Goal: Navigation & Orientation: Find specific page/section

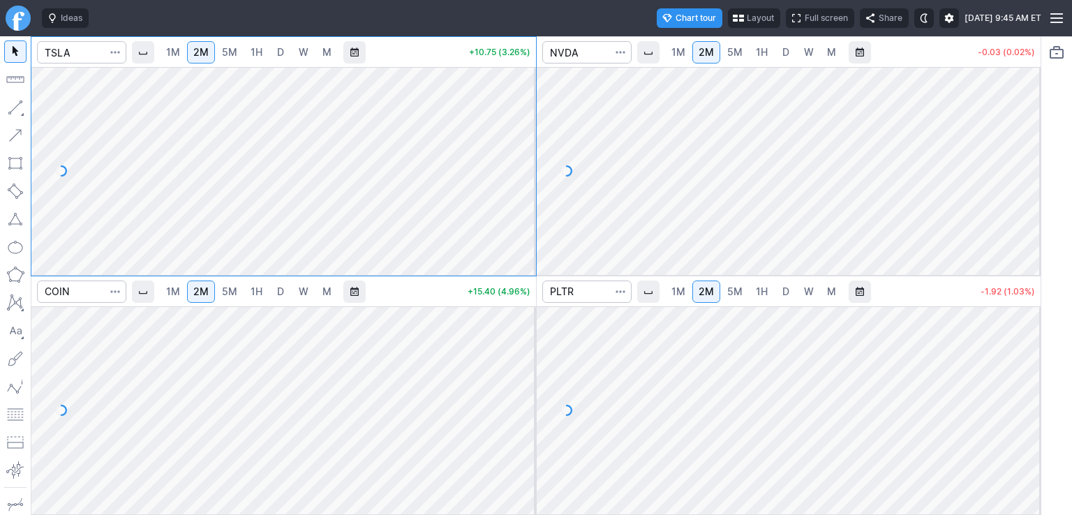
drag, startPoint x: 520, startPoint y: 353, endPoint x: 522, endPoint y: 360, distance: 7.3
click at [522, 360] on div at bounding box center [521, 406] width 29 height 173
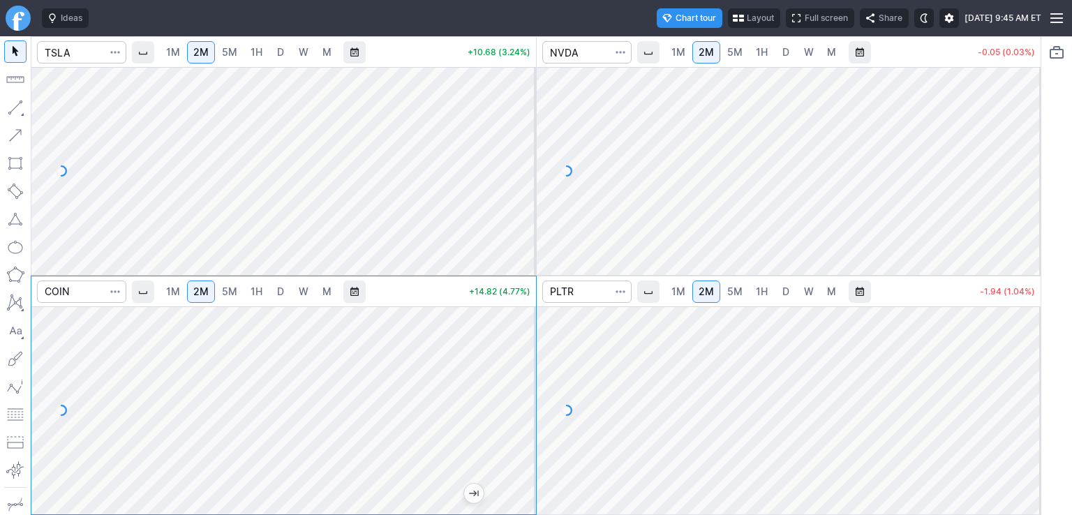
drag, startPoint x: 527, startPoint y: 112, endPoint x: 527, endPoint y: 137, distance: 25.1
click at [527, 137] on div at bounding box center [521, 167] width 29 height 173
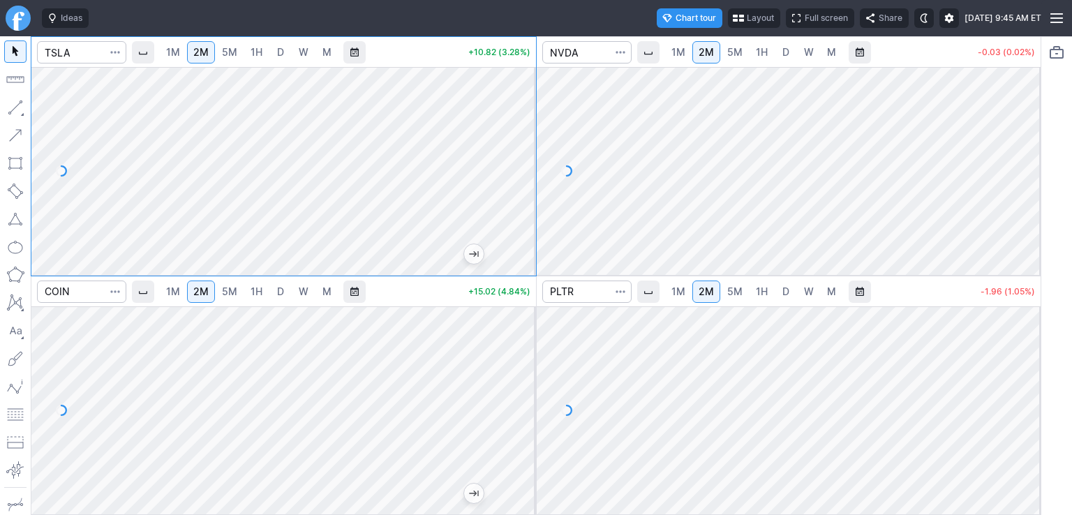
drag, startPoint x: 1032, startPoint y: 112, endPoint x: 1033, endPoint y: 189, distance: 76.8
click at [1033, 189] on div at bounding box center [1025, 167] width 29 height 173
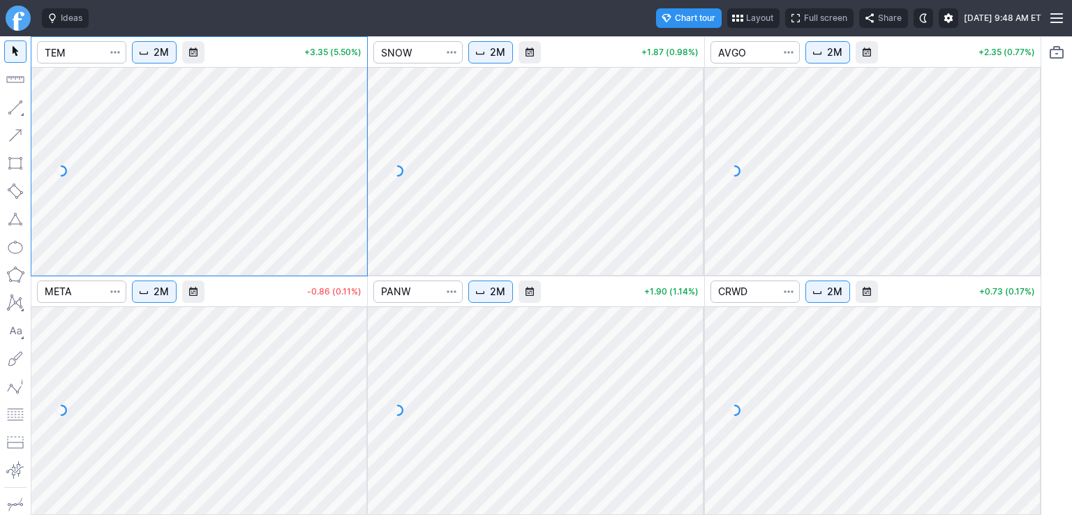
drag, startPoint x: 355, startPoint y: 106, endPoint x: 350, endPoint y: 183, distance: 77.0
click at [350, 183] on div at bounding box center [352, 167] width 29 height 173
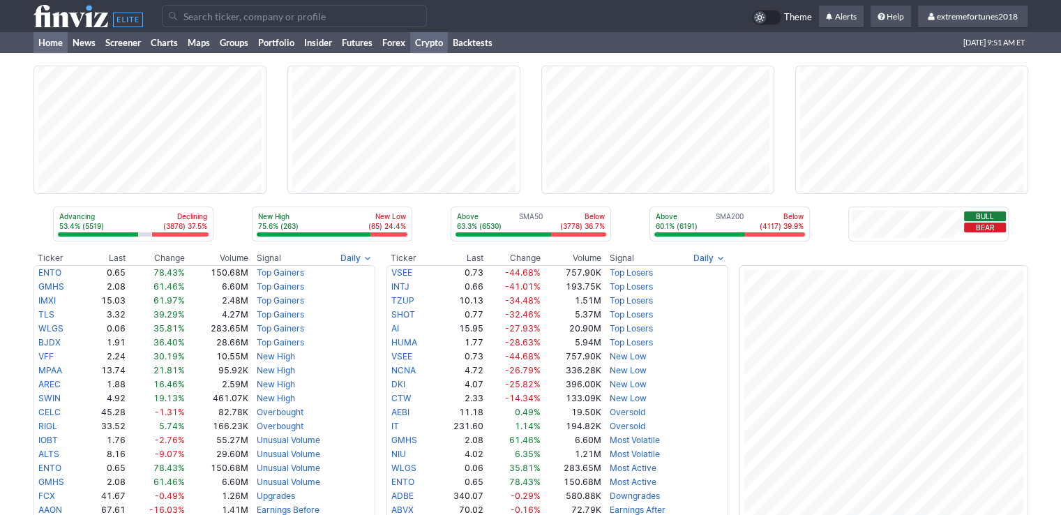
click at [437, 40] on link "Crypto" at bounding box center [429, 42] width 38 height 21
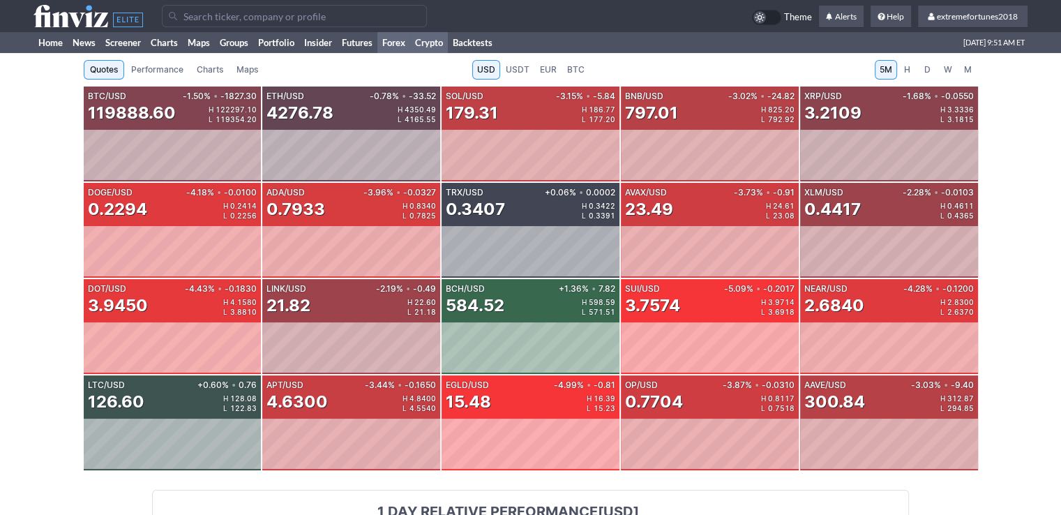
click at [396, 44] on link "Forex" at bounding box center [393, 42] width 33 height 21
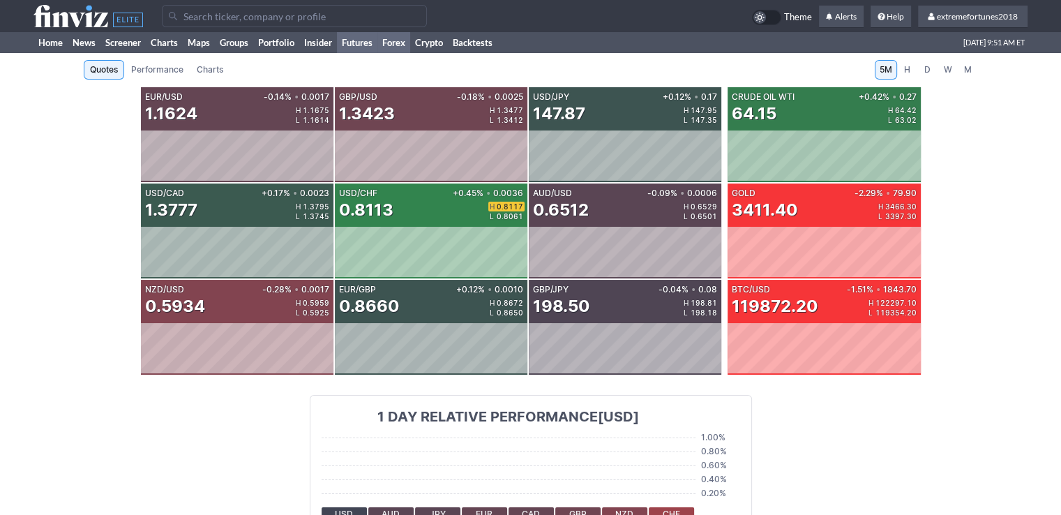
click at [351, 46] on link "Futures" at bounding box center [357, 42] width 40 height 21
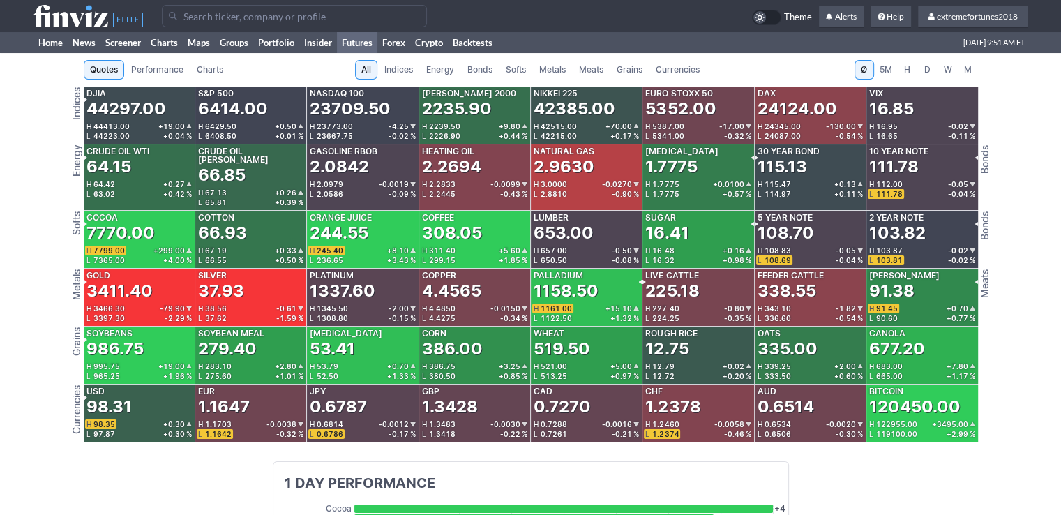
click at [689, 72] on span "Currencies" at bounding box center [678, 70] width 44 height 14
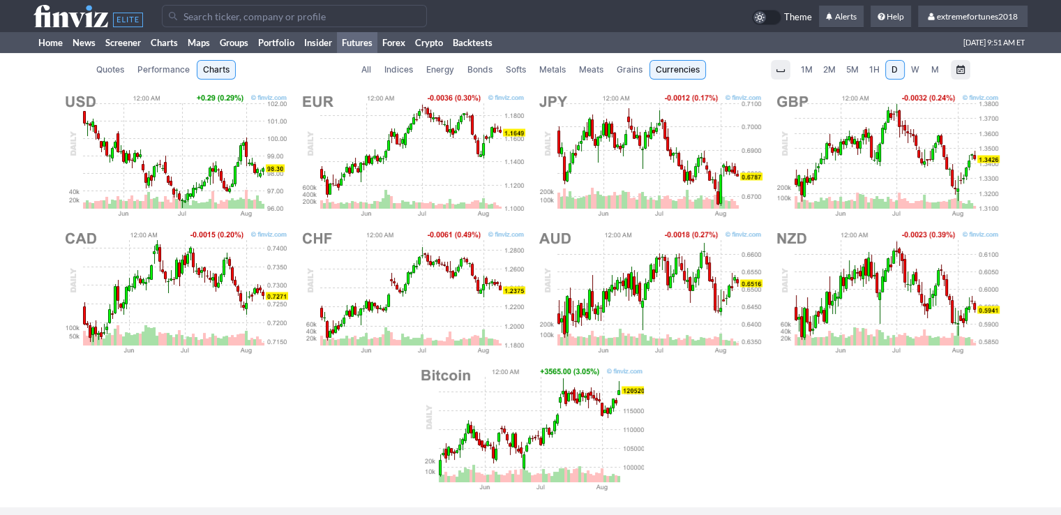
click at [546, 70] on span "Metals" at bounding box center [552, 70] width 27 height 14
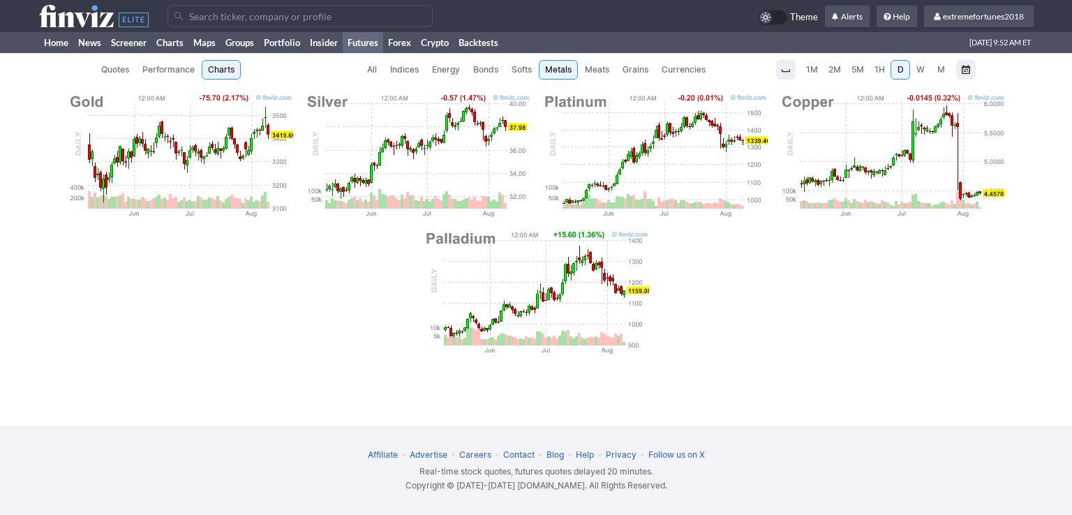
click at [237, 133] on img at bounding box center [180, 156] width 226 height 126
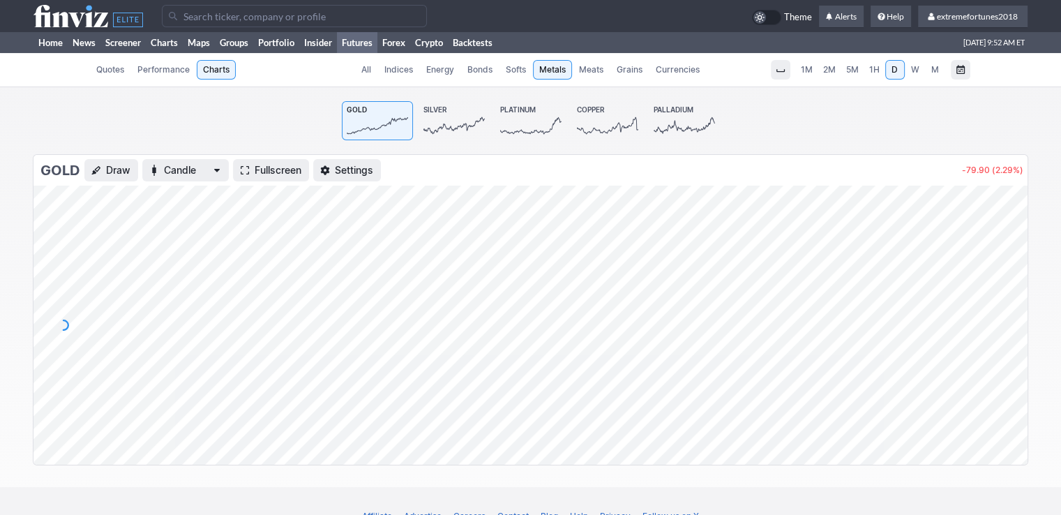
click at [473, 71] on span "Bonds" at bounding box center [479, 70] width 25 height 14
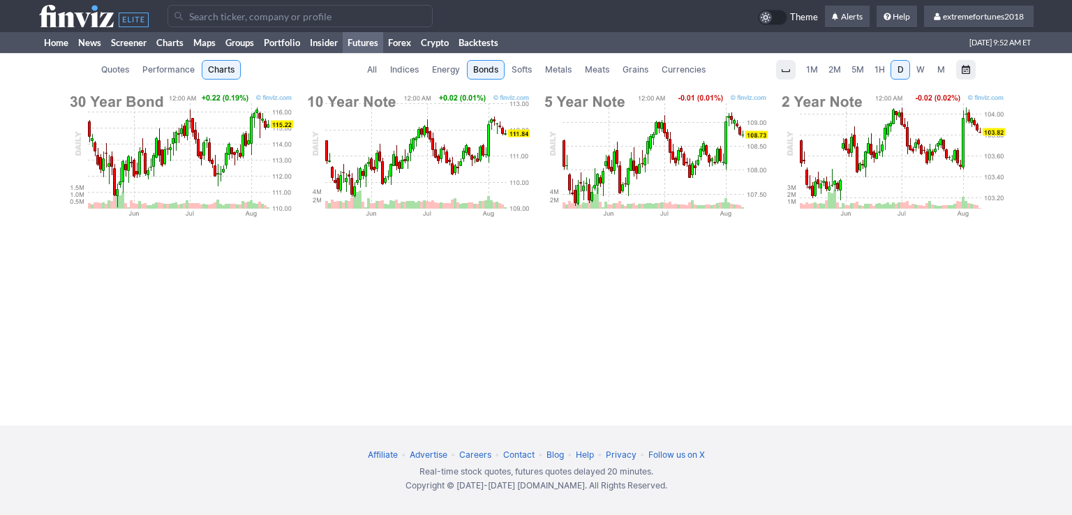
click at [568, 71] on span "Metals" at bounding box center [558, 70] width 27 height 14
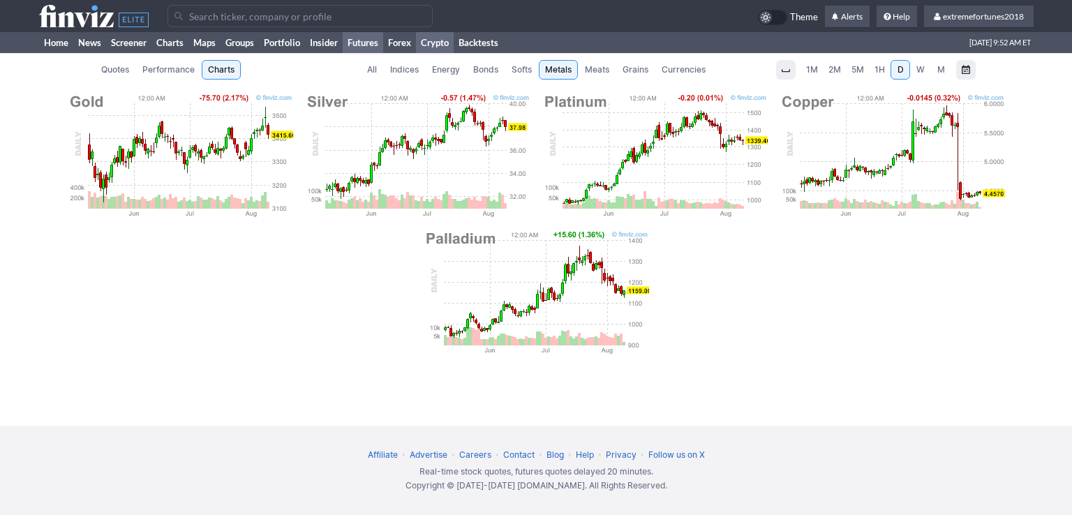
click at [439, 43] on link "Crypto" at bounding box center [435, 42] width 38 height 21
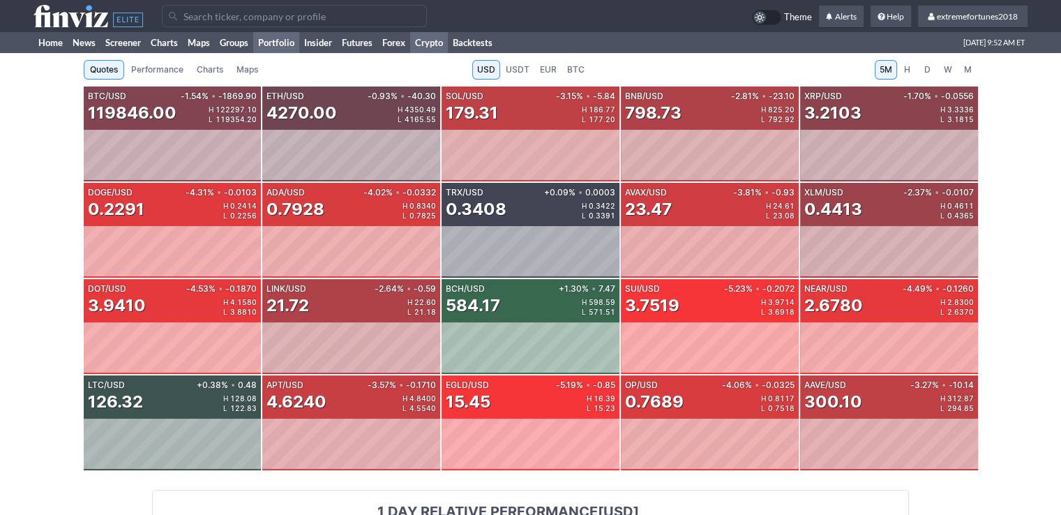
click at [285, 47] on link "Portfolio" at bounding box center [276, 42] width 46 height 21
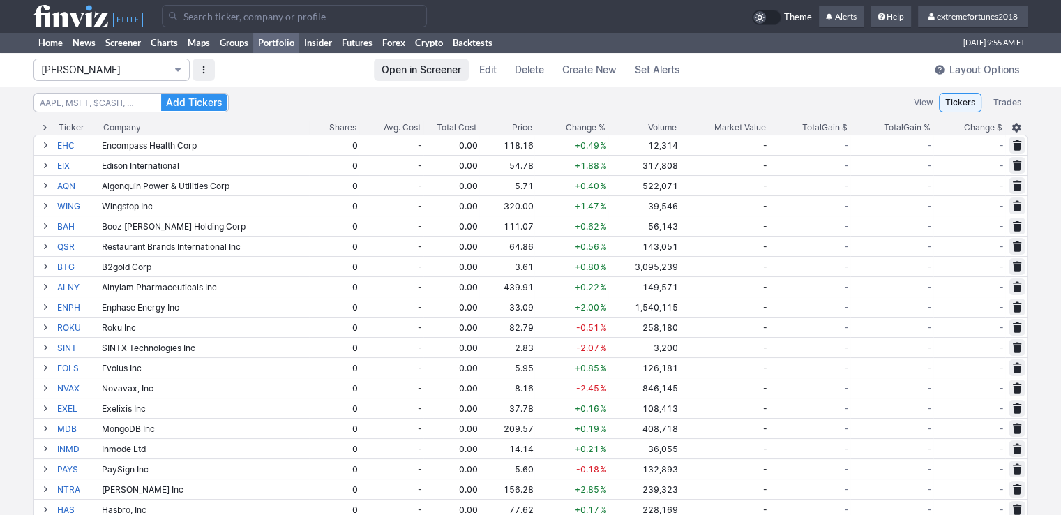
click at [149, 73] on span "Isabel_Watch" at bounding box center [104, 70] width 127 height 14
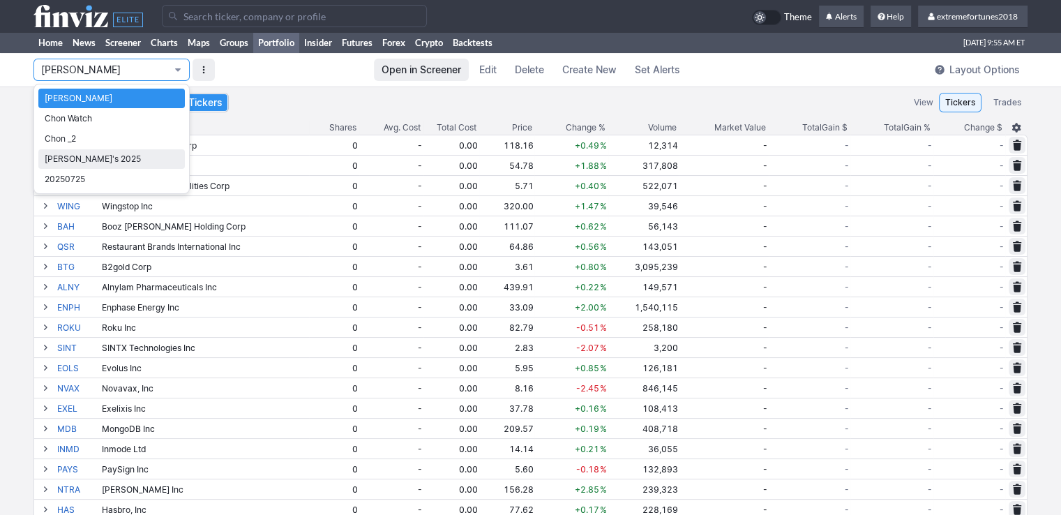
click at [145, 162] on span "Nancy's 2025" at bounding box center [112, 159] width 134 height 14
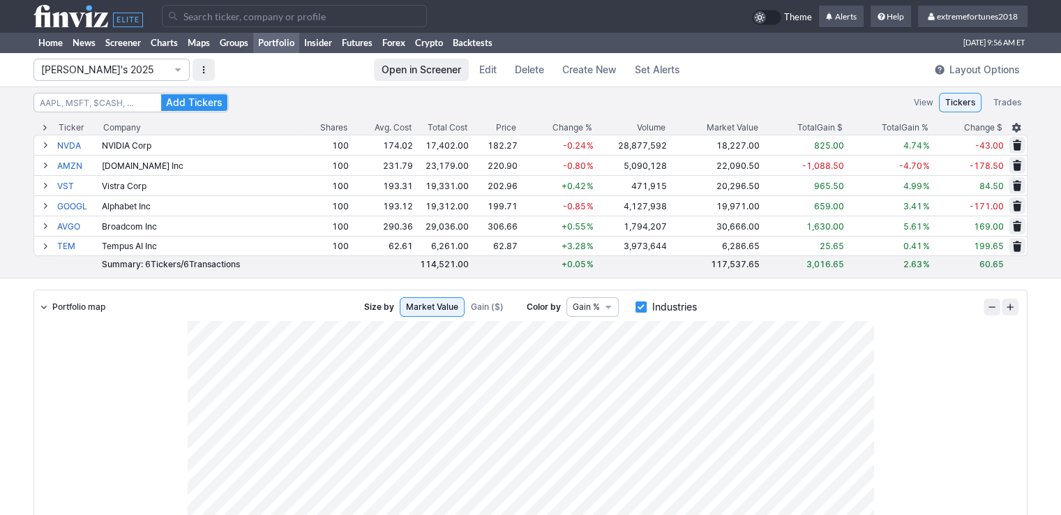
click at [135, 70] on span "Nancy's 2025" at bounding box center [104, 70] width 127 height 14
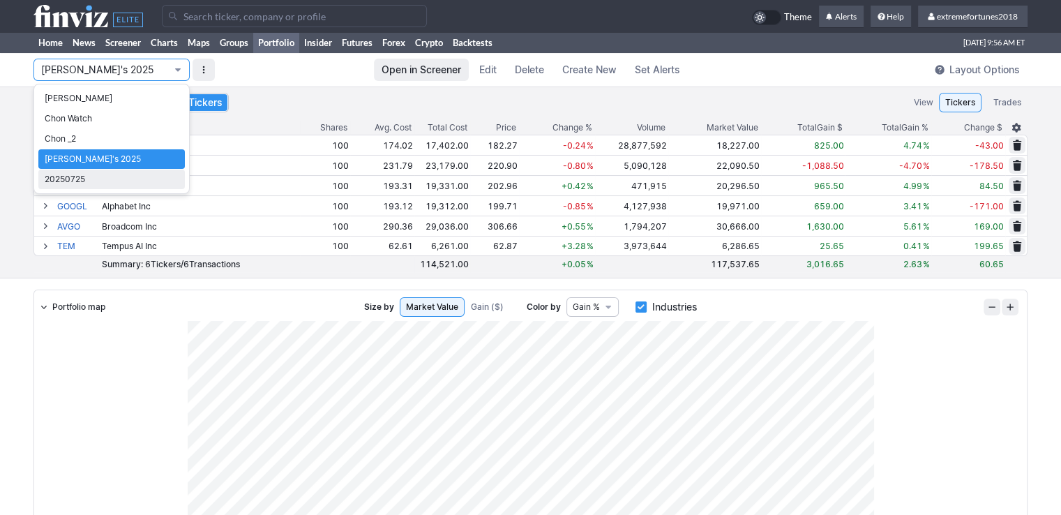
click at [89, 176] on span "20250725" at bounding box center [112, 179] width 134 height 14
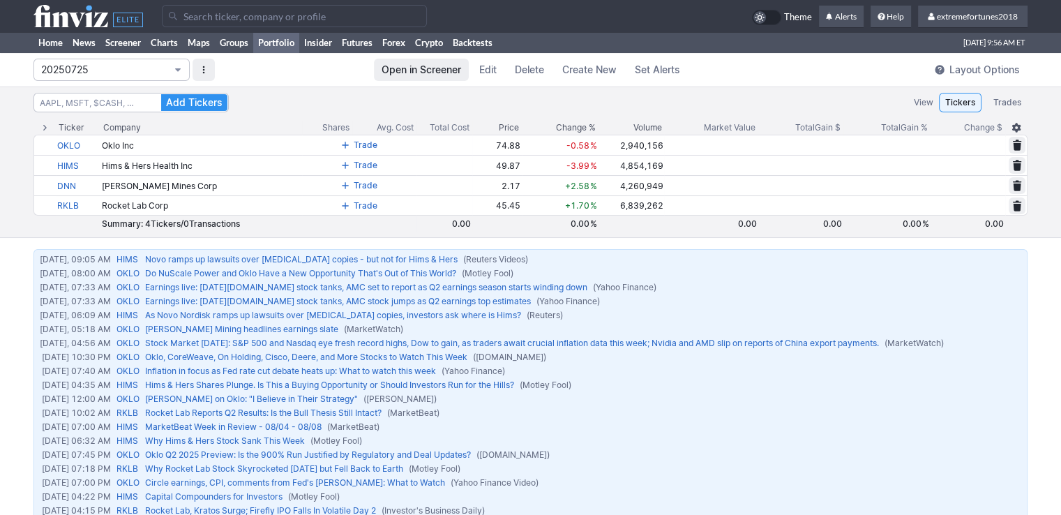
click at [101, 74] on span "20250725" at bounding box center [104, 70] width 127 height 14
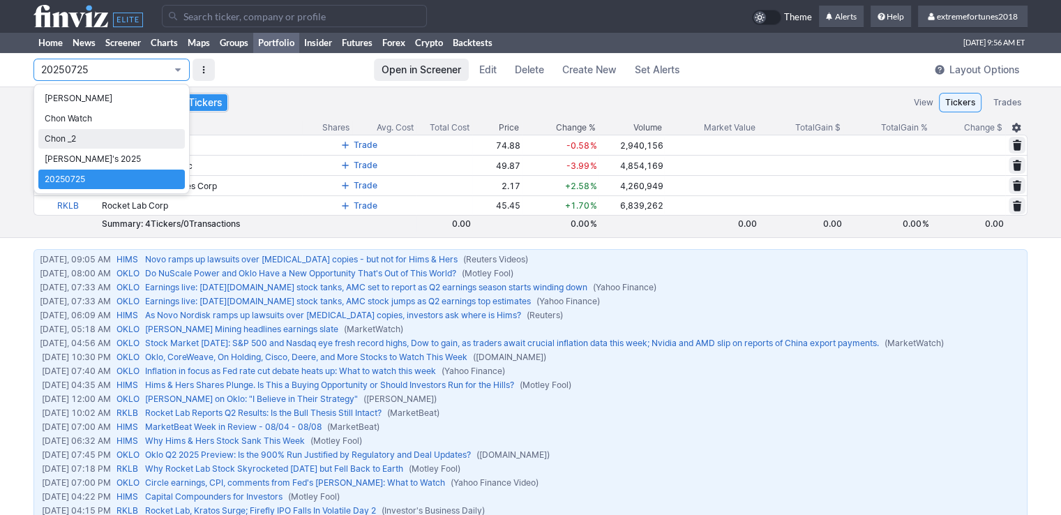
click at [89, 137] on span "Chon _2" at bounding box center [112, 139] width 134 height 14
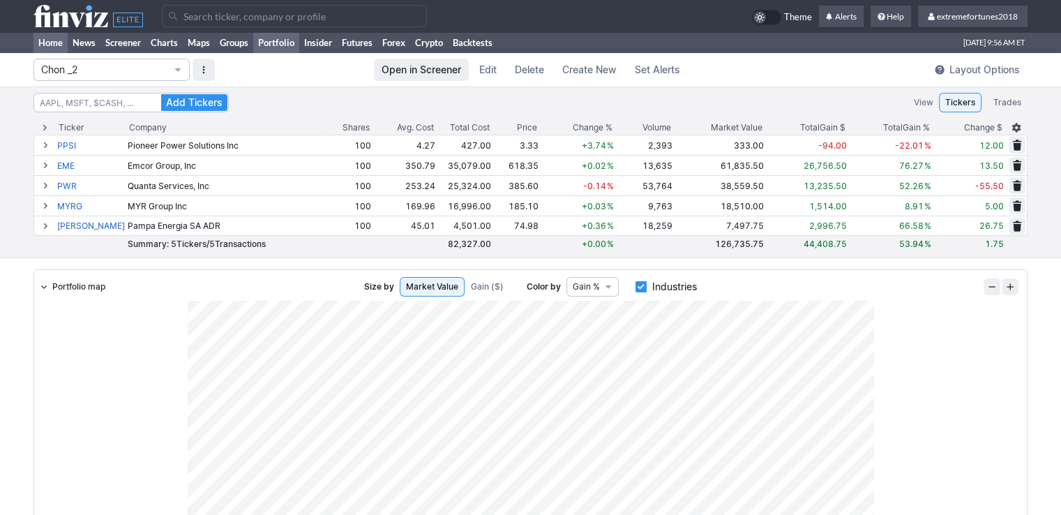
click at [53, 43] on link "Home" at bounding box center [50, 42] width 34 height 21
